Goal: Manage account settings

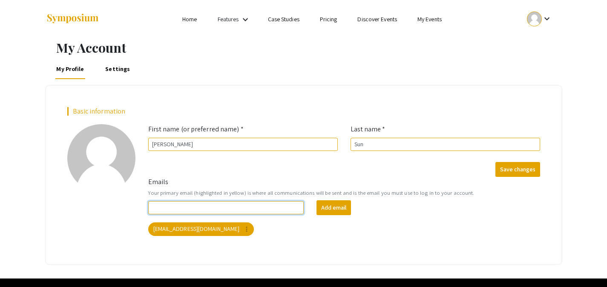
click at [263, 206] on input "Emails" at bounding box center [226, 207] width 156 height 13
type input "[EMAIL_ADDRESS][DOMAIN_NAME]"
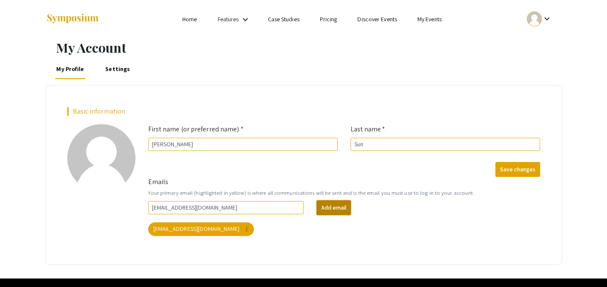
click at [325, 205] on button "Add email" at bounding box center [333, 207] width 34 height 15
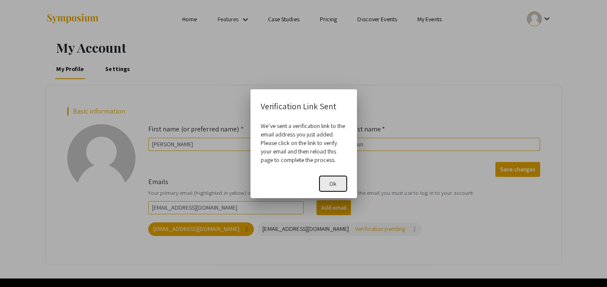
click at [329, 186] on span "Ok" at bounding box center [332, 184] width 7 height 8
